Goal: Task Accomplishment & Management: Manage account settings

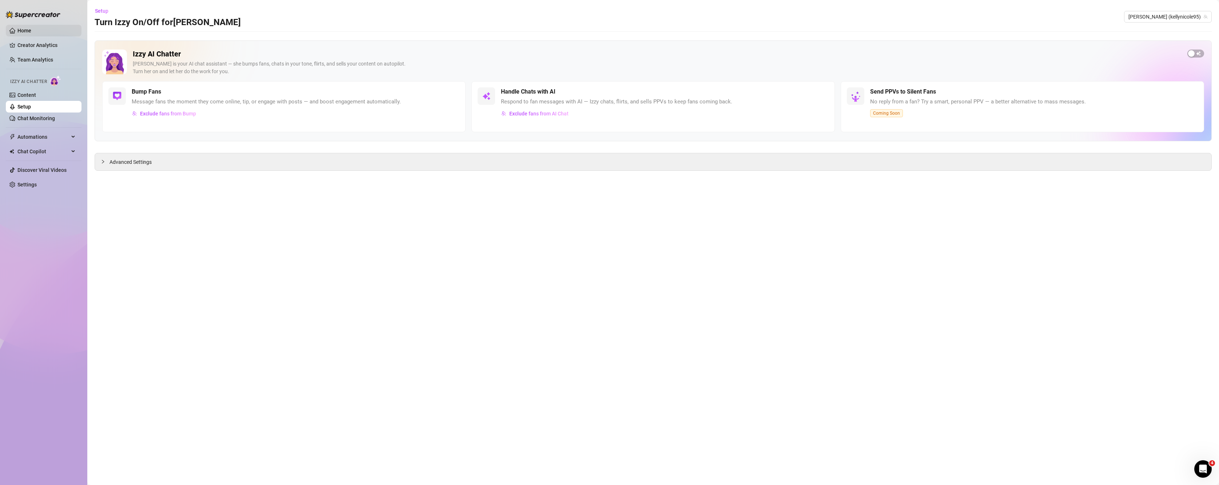
click at [31, 29] on link "Home" at bounding box center [24, 31] width 14 height 6
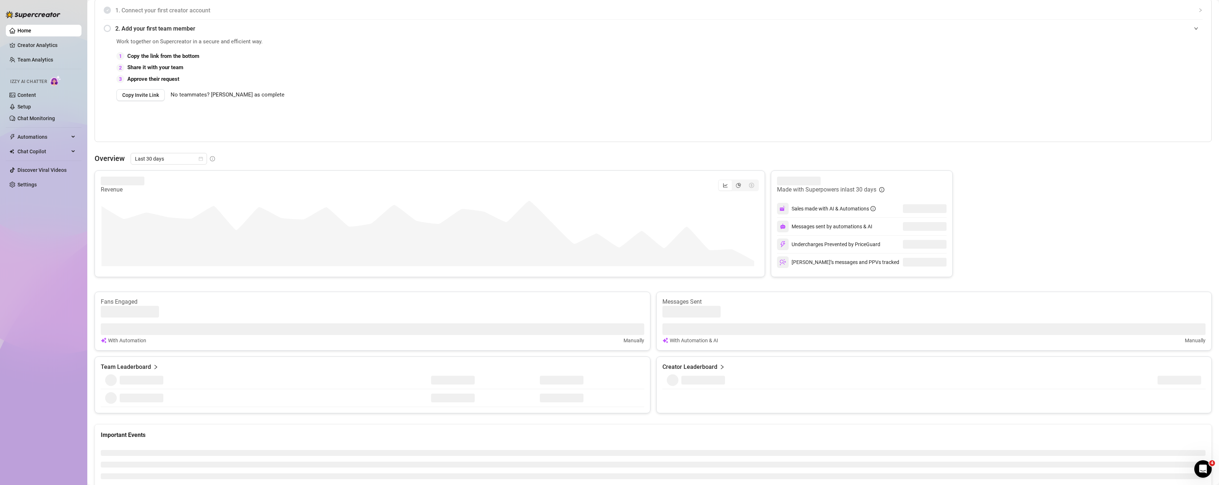
scroll to position [168, 0]
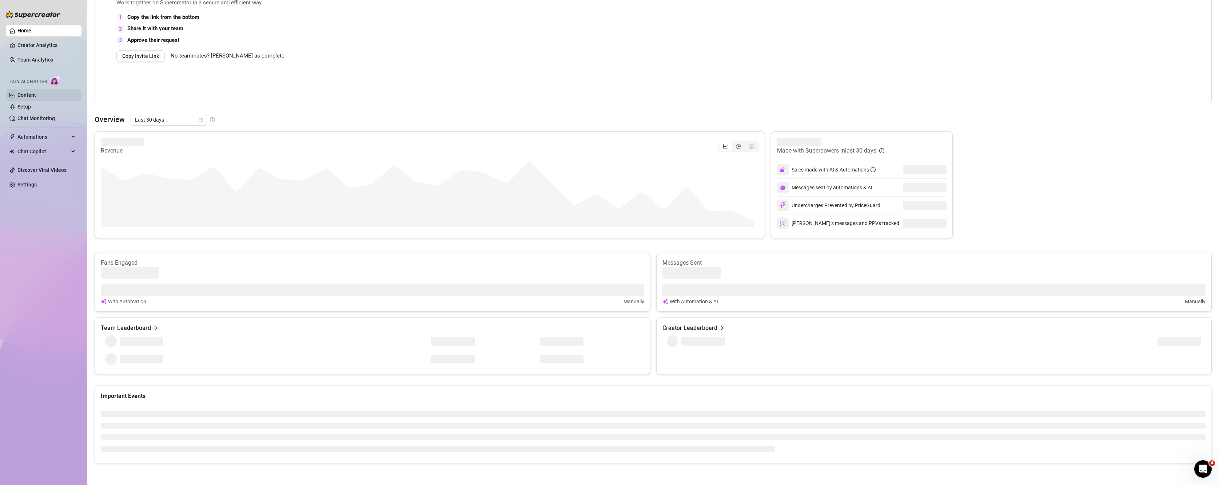
click at [27, 94] on link "Content" at bounding box center [26, 95] width 19 height 6
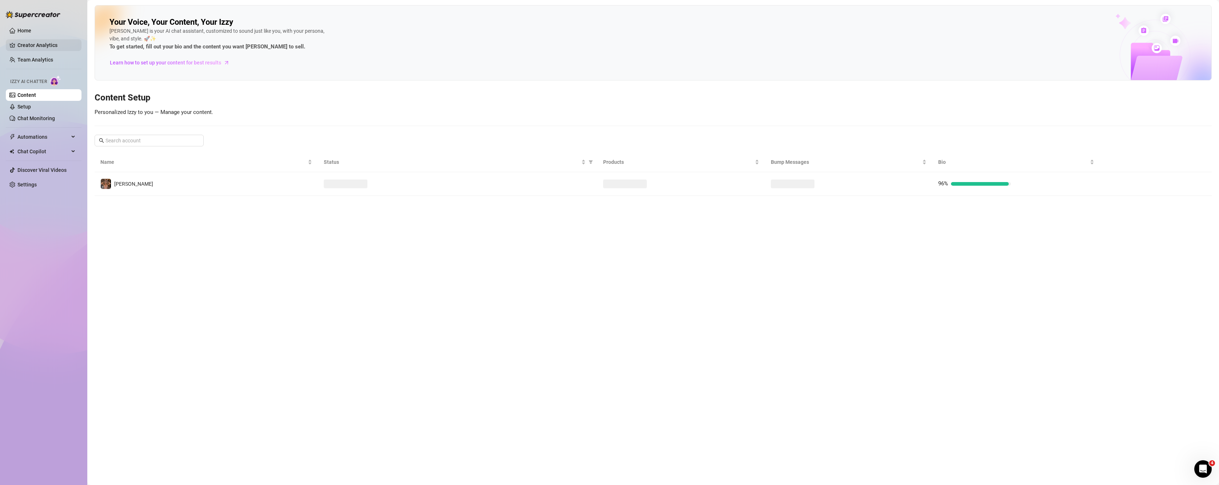
click at [25, 45] on link "Creator Analytics" at bounding box center [46, 45] width 58 height 12
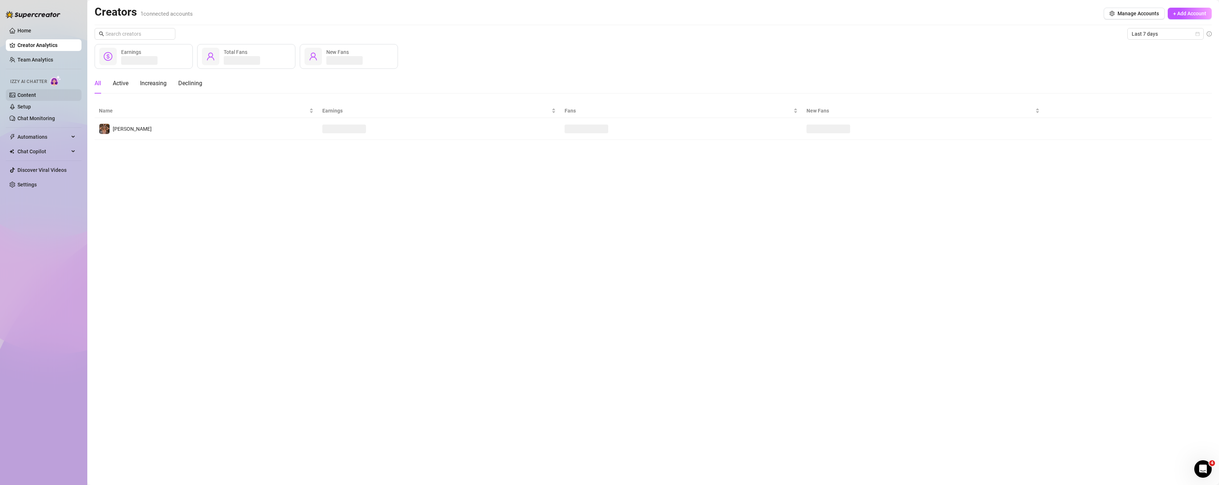
click at [17, 92] on link "Content" at bounding box center [26, 95] width 19 height 6
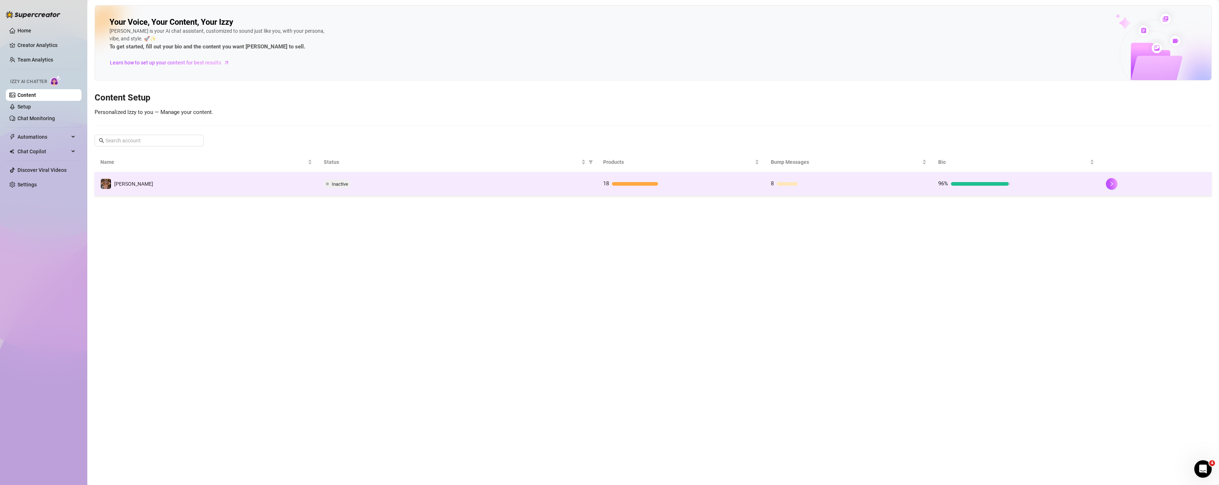
click at [474, 191] on td "Inactive" at bounding box center [457, 184] width 279 height 24
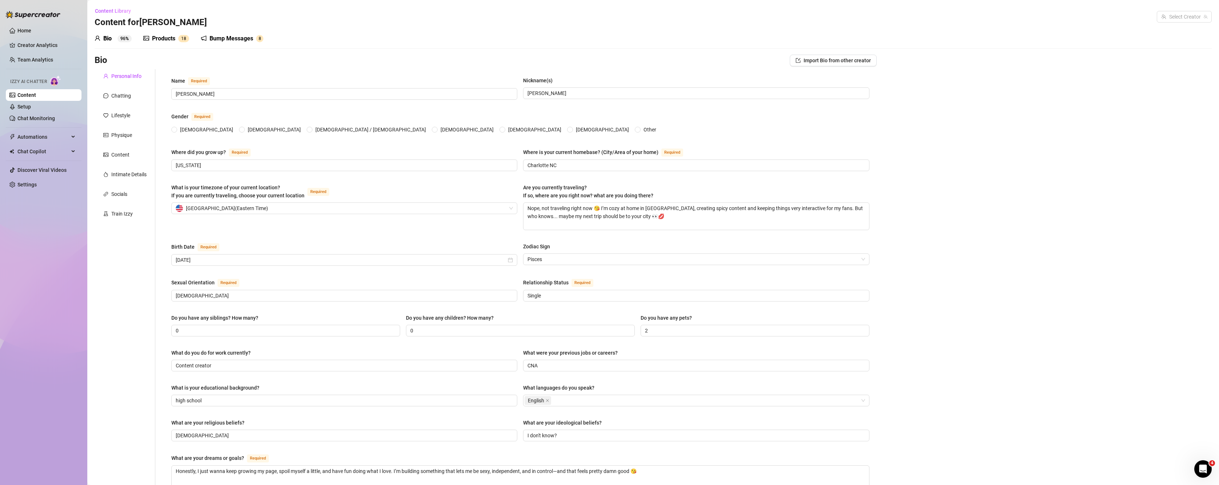
radio input "true"
click at [31, 106] on link "Setup" at bounding box center [23, 107] width 13 height 6
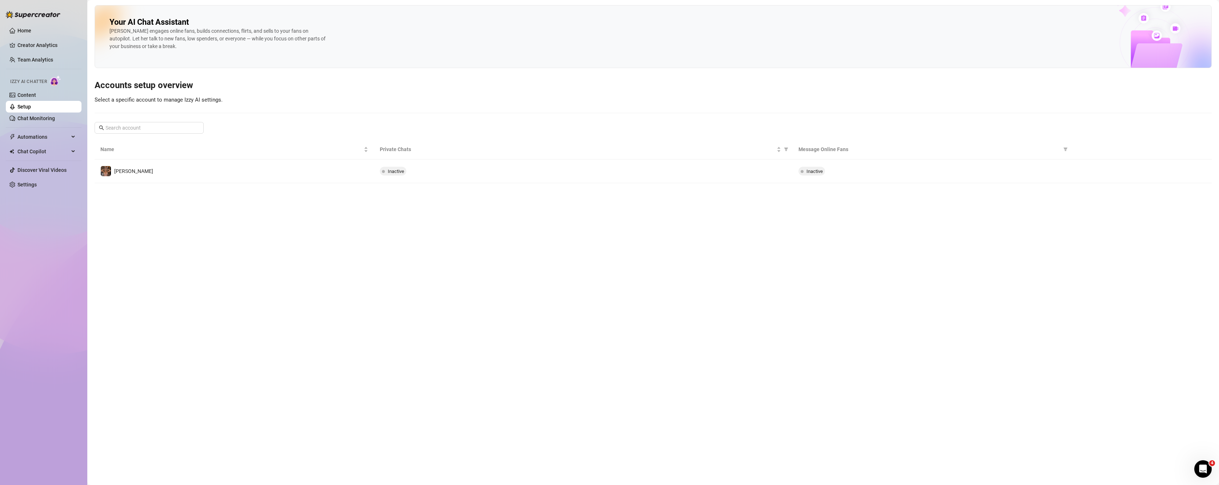
click at [31, 125] on ul "Home Creator Analytics Team Analytics Izzy AI Chatter Content Setup Chat Monito…" at bounding box center [44, 107] width 76 height 171
click at [29, 120] on link "Chat Monitoring" at bounding box center [35, 118] width 37 height 6
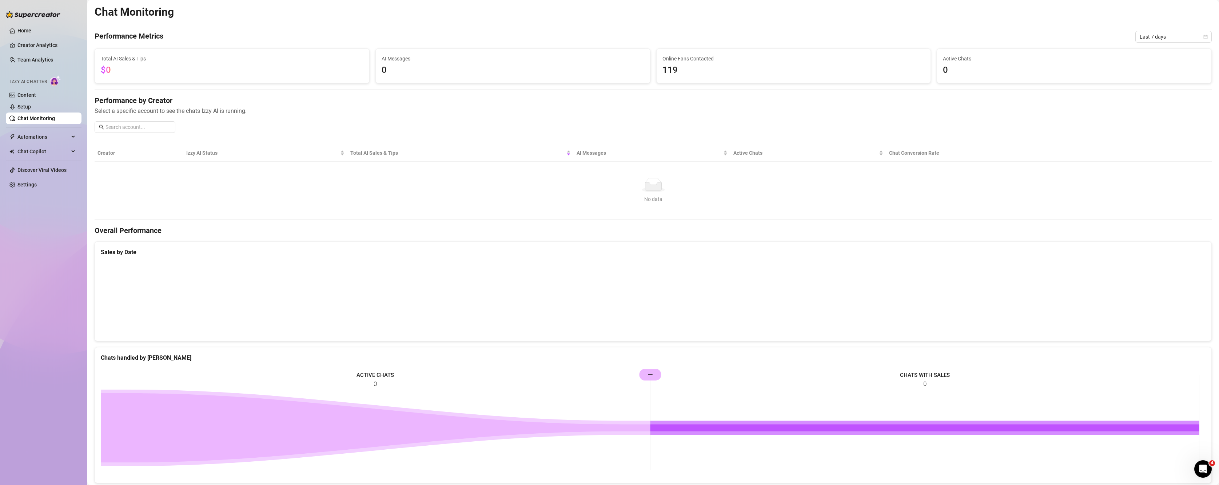
click at [46, 88] on div "Izzy AI Chatter" at bounding box center [42, 80] width 77 height 16
click at [36, 95] on link "Content" at bounding box center [26, 95] width 19 height 6
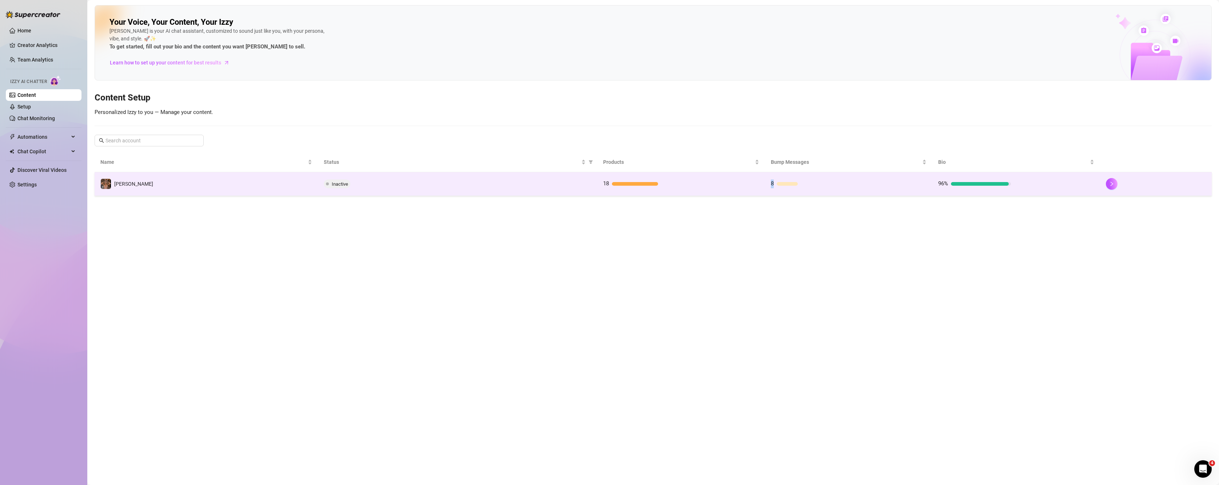
click at [773, 178] on td "8" at bounding box center [849, 184] width 168 height 24
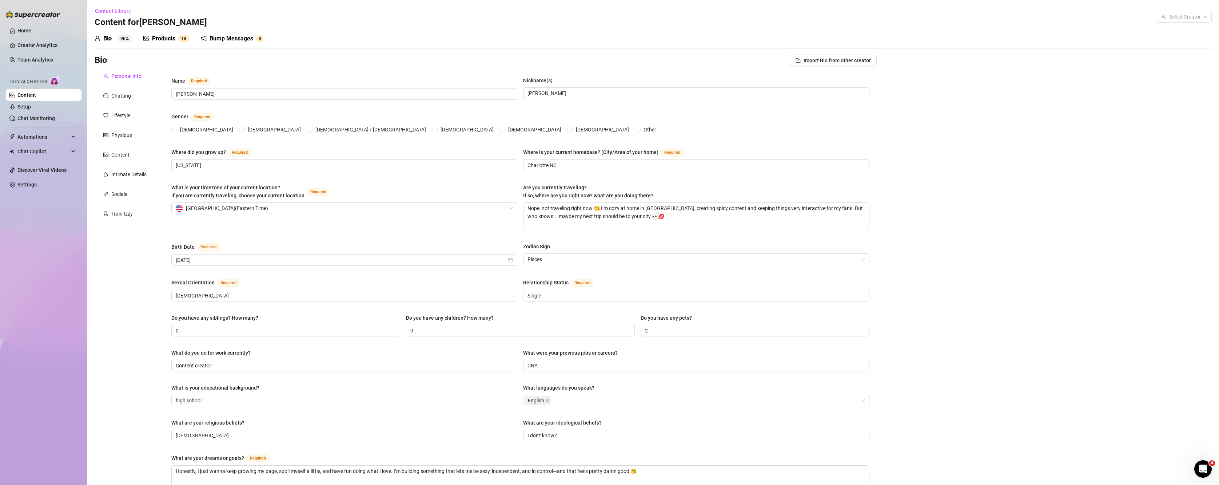
radio input "true"
click at [33, 117] on link "Chat Monitoring" at bounding box center [35, 118] width 37 height 6
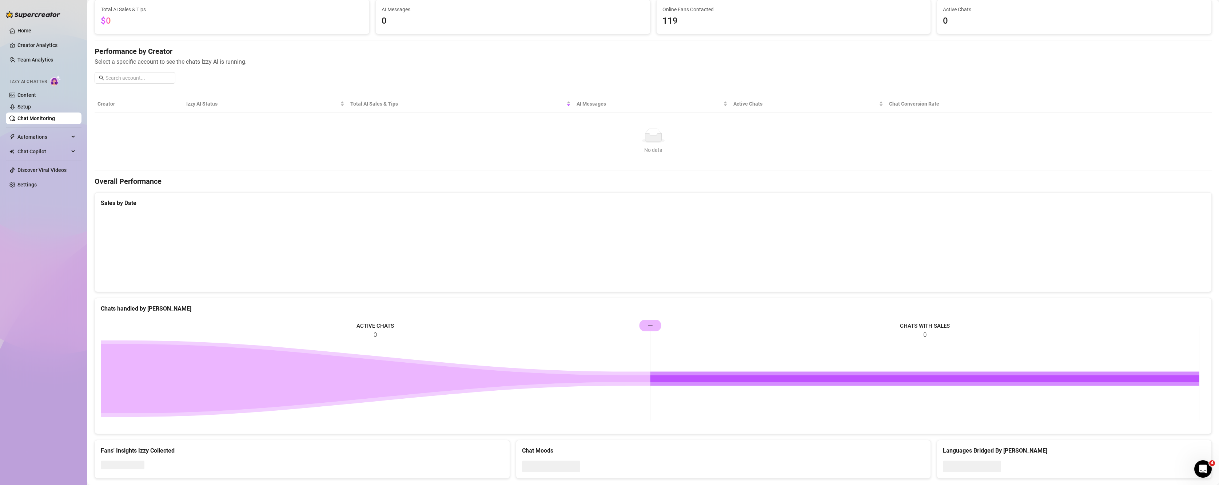
scroll to position [64, 0]
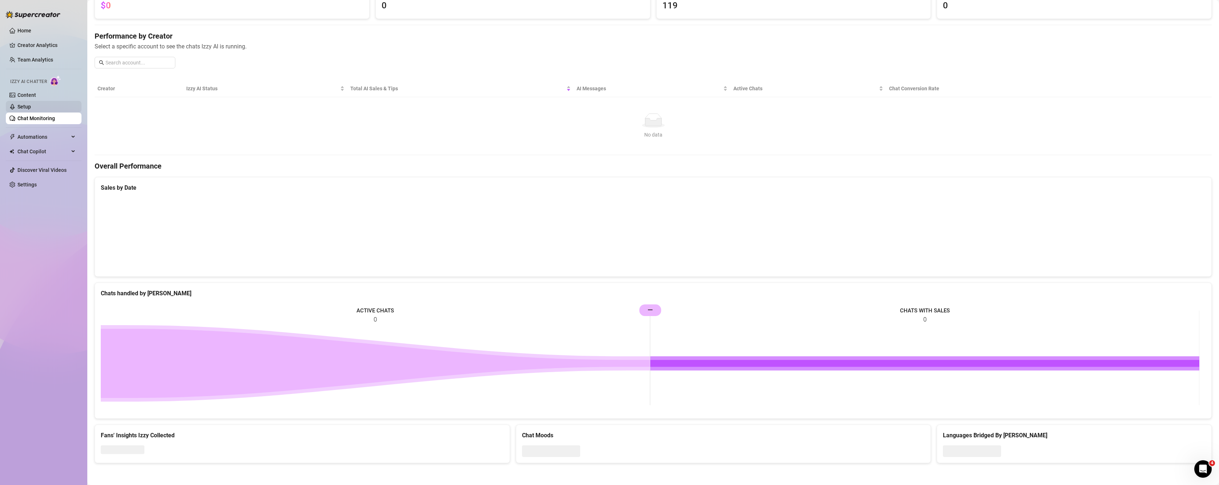
click at [28, 106] on link "Setup" at bounding box center [23, 107] width 13 height 6
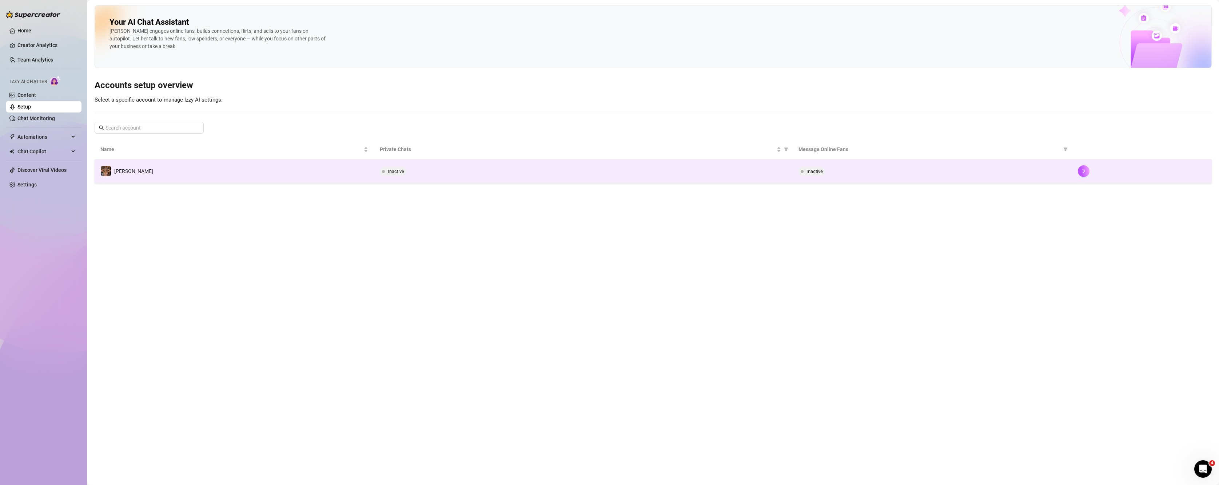
click at [804, 167] on div "Inactive" at bounding box center [933, 171] width 268 height 9
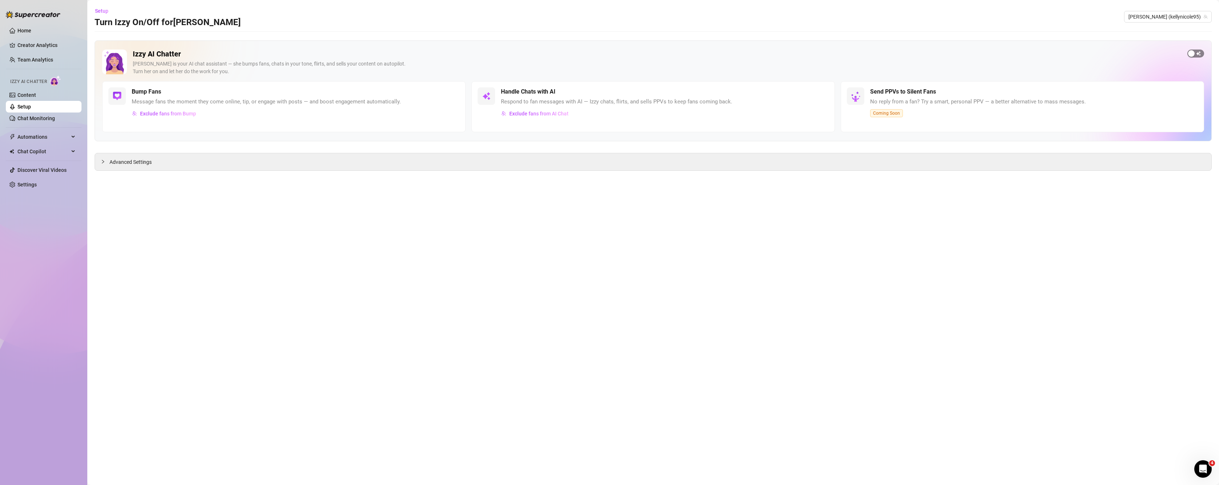
click at [804, 52] on span "button" at bounding box center [1195, 53] width 17 height 8
click at [725, 91] on span "button" at bounding box center [724, 92] width 16 height 8
click at [390, 92] on span "button" at bounding box center [393, 92] width 16 height 8
click at [108, 172] on main "Setup Turn Izzy On/Off for [PERSON_NAME] (kellynicole95) Izzy AI Chatter [PERSO…" at bounding box center [653, 242] width 1132 height 485
click at [103, 159] on icon "collapsed" at bounding box center [103, 161] width 4 height 4
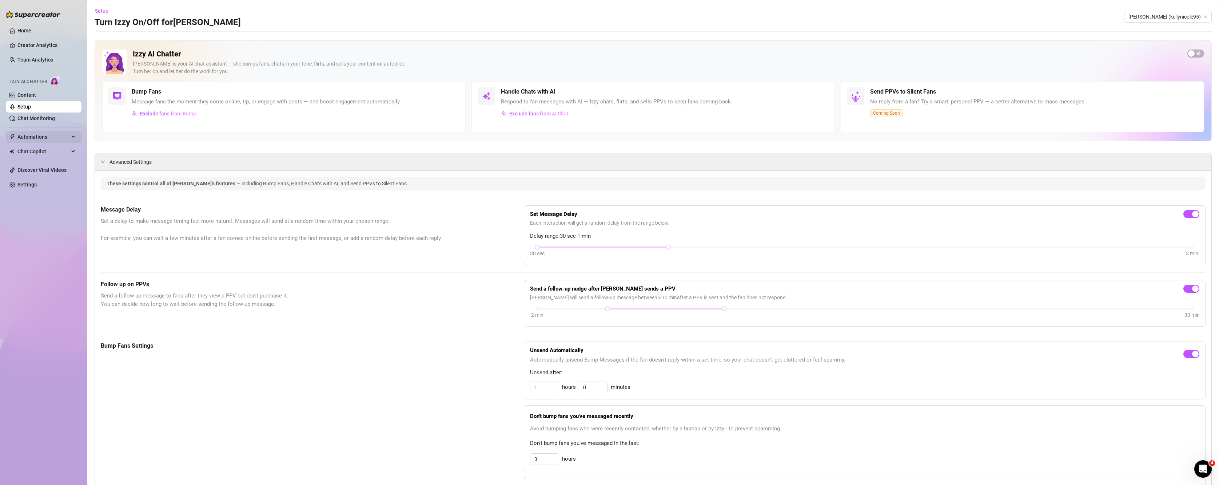
click at [38, 134] on span "Automations" at bounding box center [43, 137] width 52 height 12
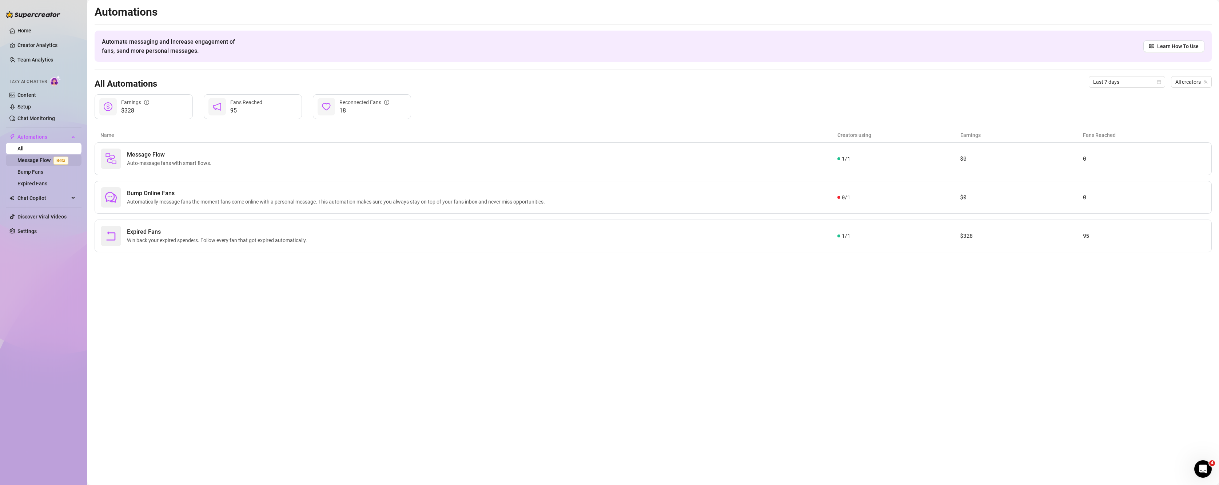
click at [33, 163] on link "Message Flow Beta" at bounding box center [44, 160] width 54 height 6
